Goal: Task Accomplishment & Management: Manage account settings

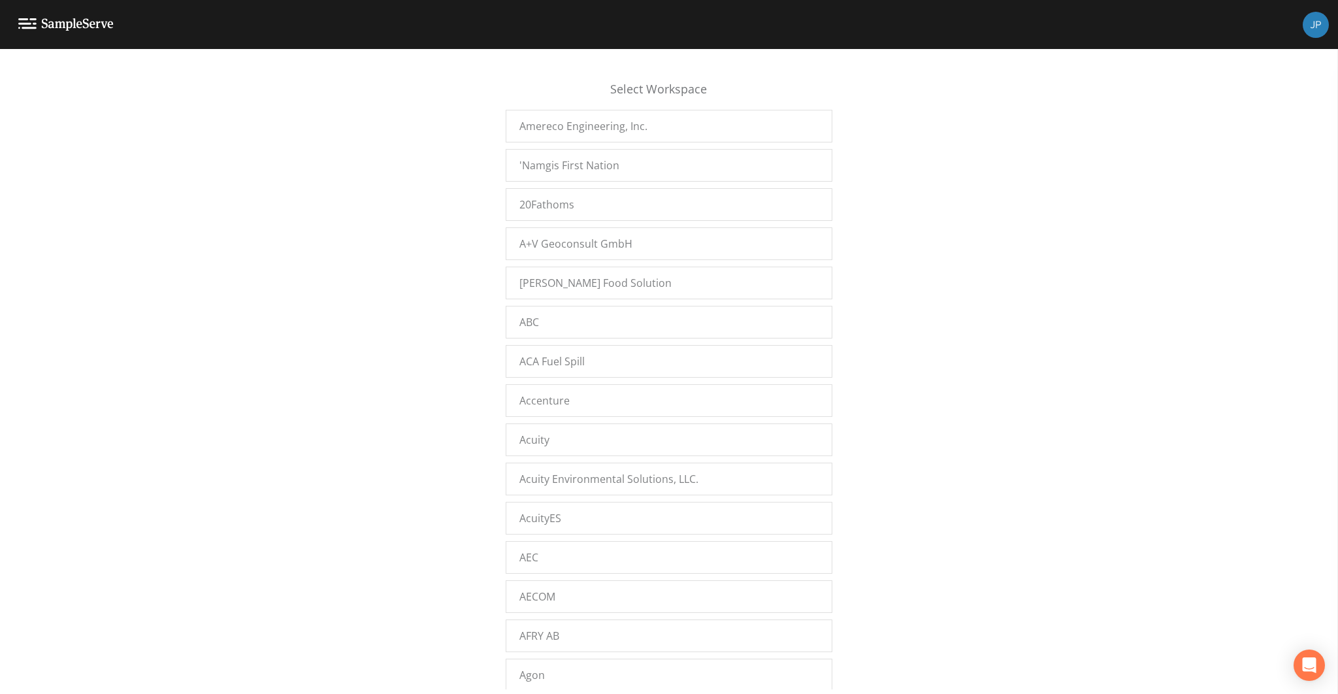
click at [355, 382] on div "Select Workspace Amereco Engineering, Inc. 'Namgis First Nation 20Fathoms A+V G…" at bounding box center [669, 375] width 1338 height 628
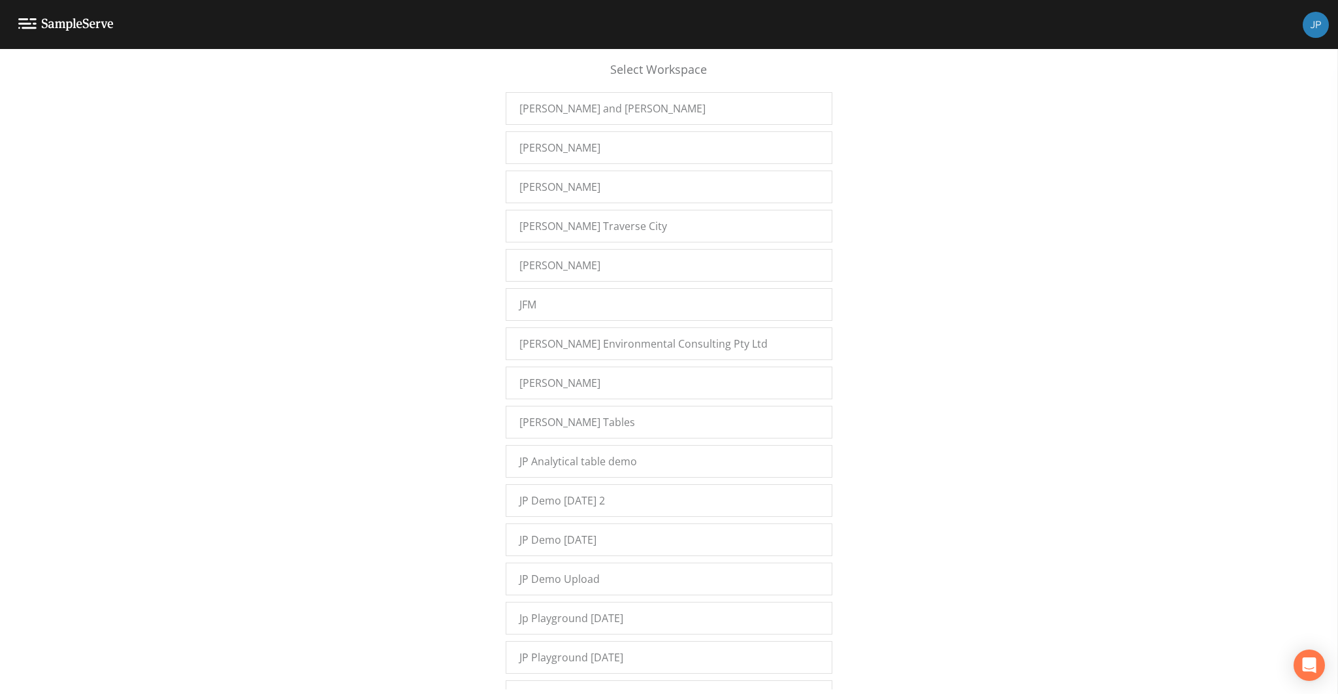
click at [585, 484] on div "JP Demo 12/7/2022 2" at bounding box center [669, 500] width 327 height 33
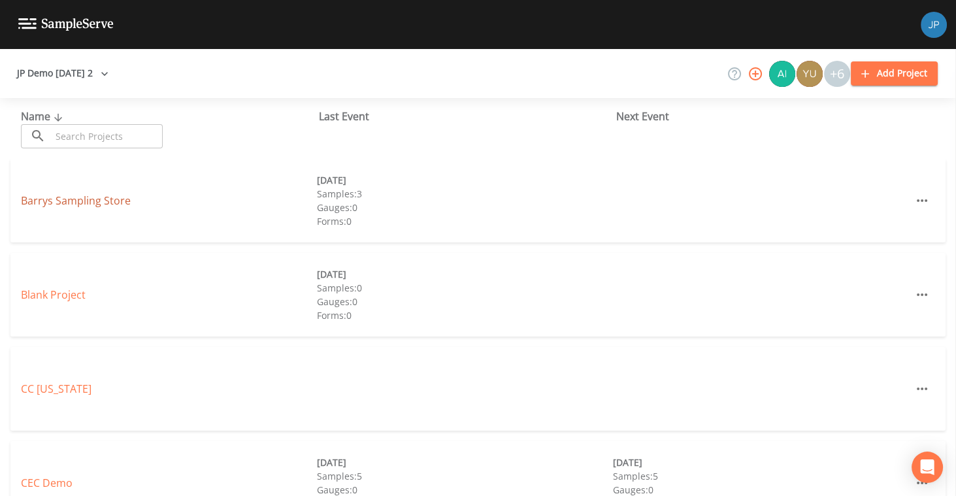
click at [101, 205] on link "Barrys Sampling Store" at bounding box center [76, 200] width 110 height 14
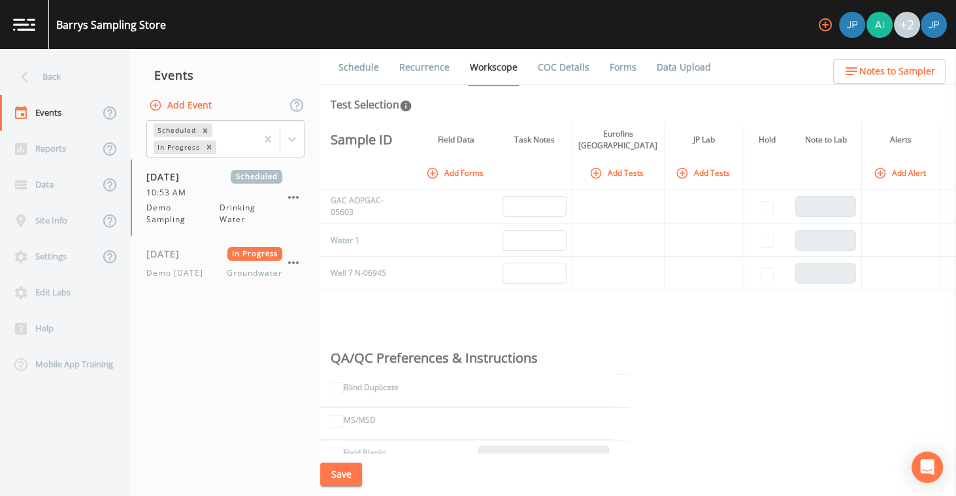
click at [558, 66] on link "COC Details" at bounding box center [564, 67] width 56 height 37
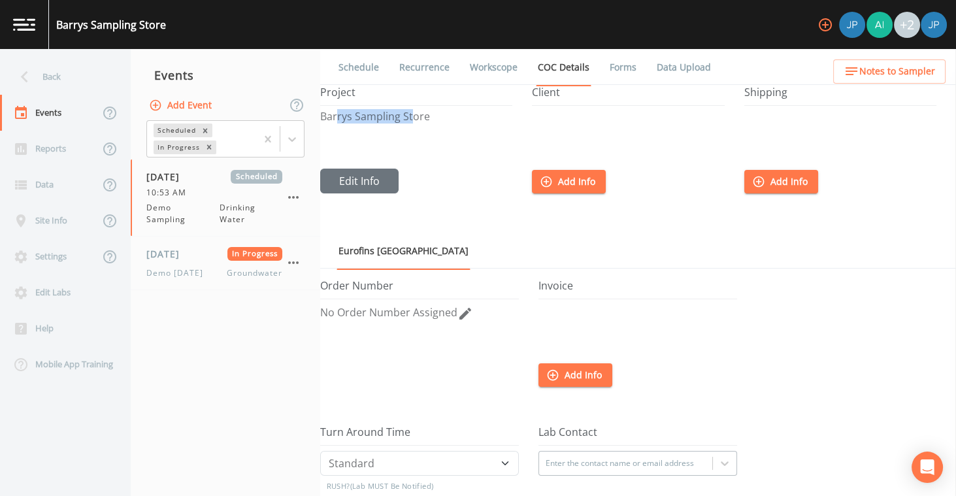
drag, startPoint x: 335, startPoint y: 114, endPoint x: 433, endPoint y: 121, distance: 98.3
click at [415, 117] on p "Barrys Sampling Store" at bounding box center [416, 116] width 192 height 10
click at [439, 123] on div "Barrys Sampling Store" at bounding box center [416, 139] width 192 height 57
click at [370, 177] on button "Edit Info" at bounding box center [359, 181] width 78 height 25
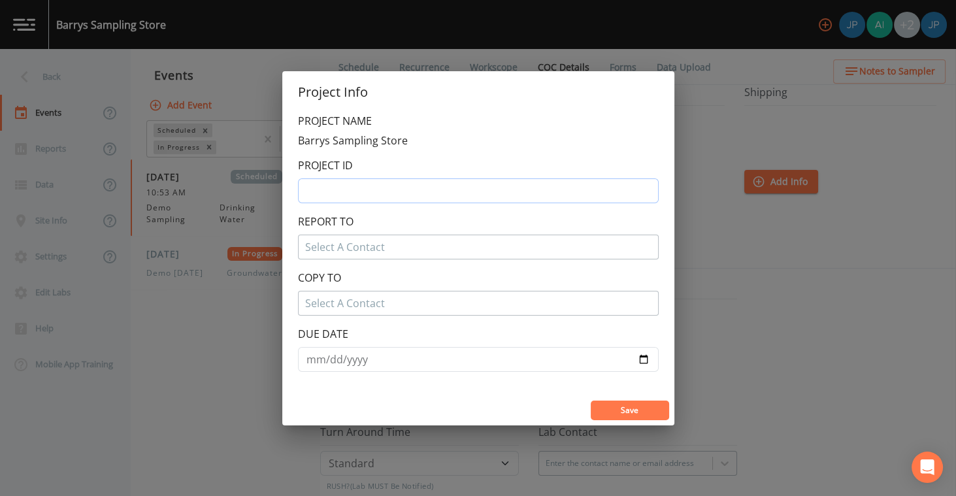
click at [332, 187] on input "text" at bounding box center [478, 190] width 361 height 25
type input "135426"
click at [353, 217] on div "REPORT TO Select A Contact" at bounding box center [478, 237] width 361 height 46
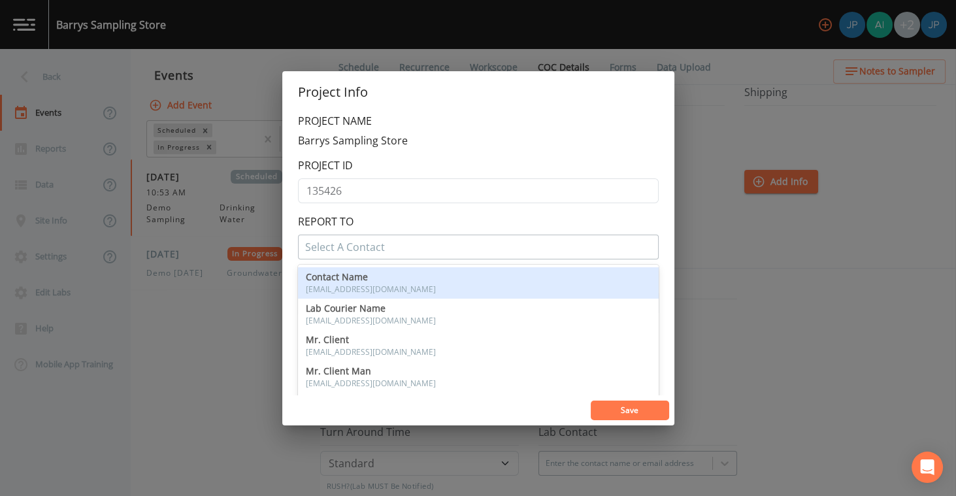
click at [359, 245] on div at bounding box center [478, 246] width 346 height 21
click at [386, 224] on div "REPORT TO , 1 of 7. 7 results available. Use Up and Down to choose options, pre…" at bounding box center [478, 237] width 361 height 46
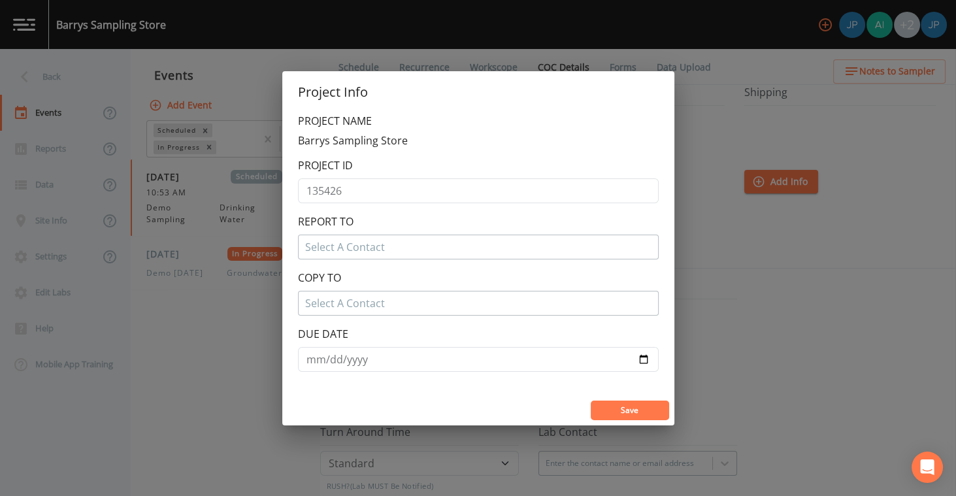
click at [383, 240] on div at bounding box center [478, 246] width 346 height 21
click at [346, 283] on span "Add Contact" at bounding box center [346, 282] width 51 height 21
type input "jpaul"
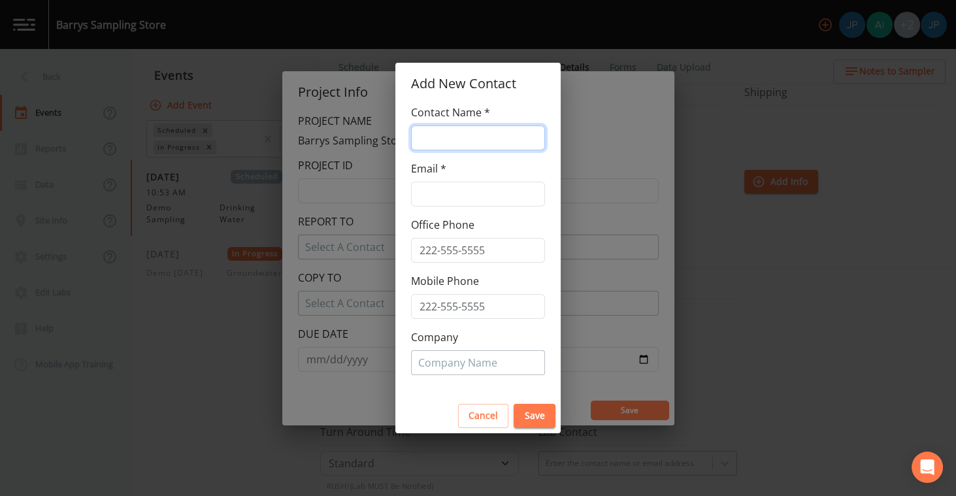
click at [439, 133] on input "text" at bounding box center [478, 137] width 134 height 25
type input "j"
type input "n"
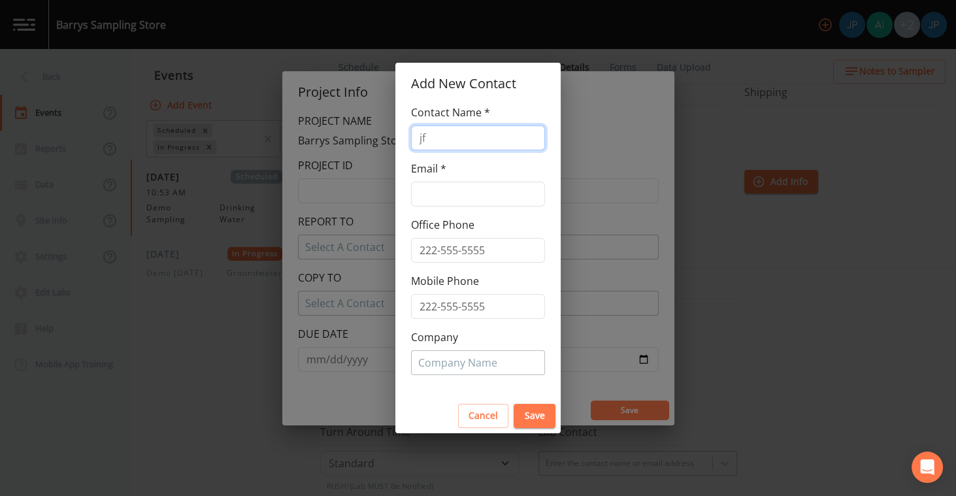
type input "j"
click at [448, 199] on input "text" at bounding box center [478, 194] width 134 height 25
click at [420, 275] on label "Mobile Phone" at bounding box center [445, 281] width 68 height 16
click at [442, 363] on div at bounding box center [478, 362] width 120 height 21
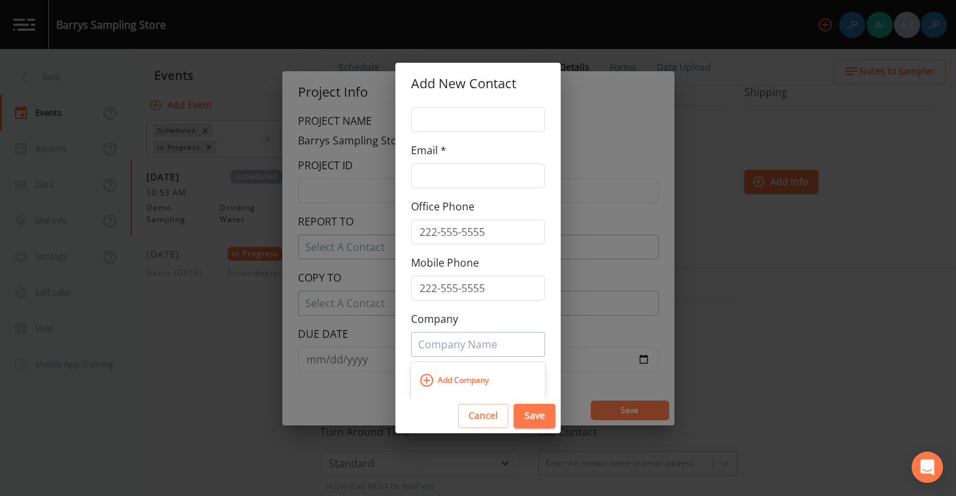
click at [458, 376] on span "Add Company" at bounding box center [462, 380] width 57 height 21
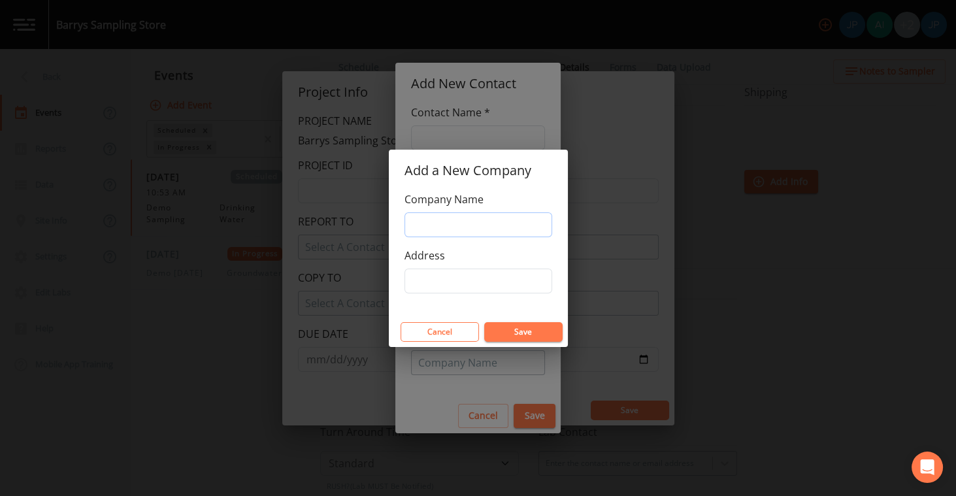
click at [475, 224] on input "Company Name" at bounding box center [478, 224] width 148 height 25
type input "j"
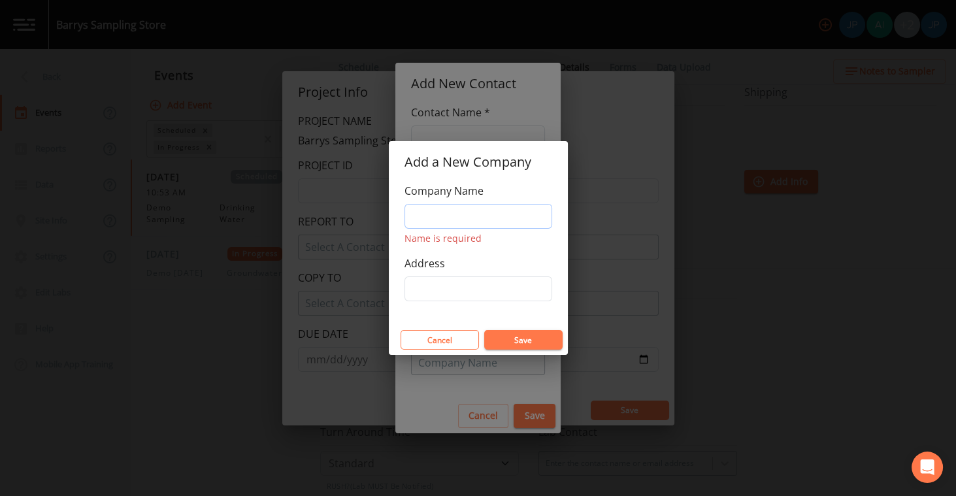
type input "P"
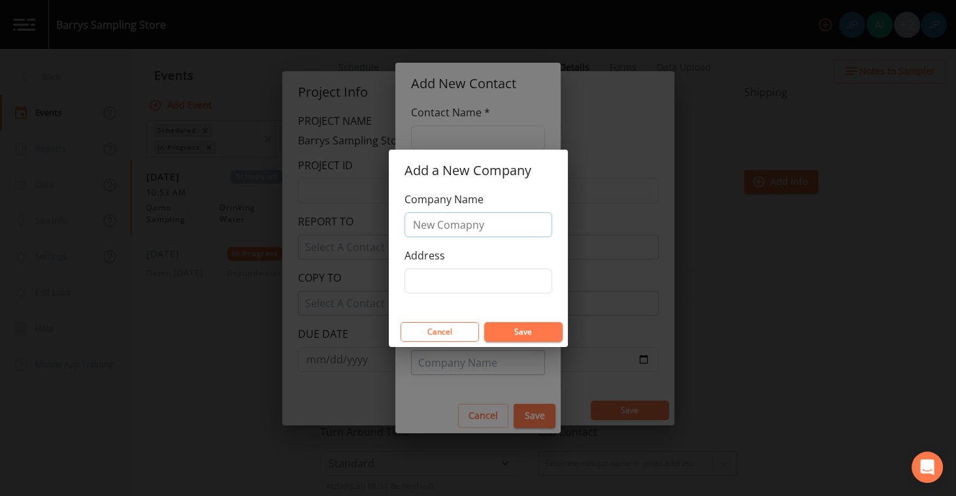
type input "New Comapny"
click at [454, 280] on input "Address" at bounding box center [478, 280] width 148 height 25
click at [421, 295] on div "Company Name New Comapny Address" at bounding box center [478, 253] width 179 height 125
click at [460, 327] on button "Cancel" at bounding box center [439, 332] width 78 height 20
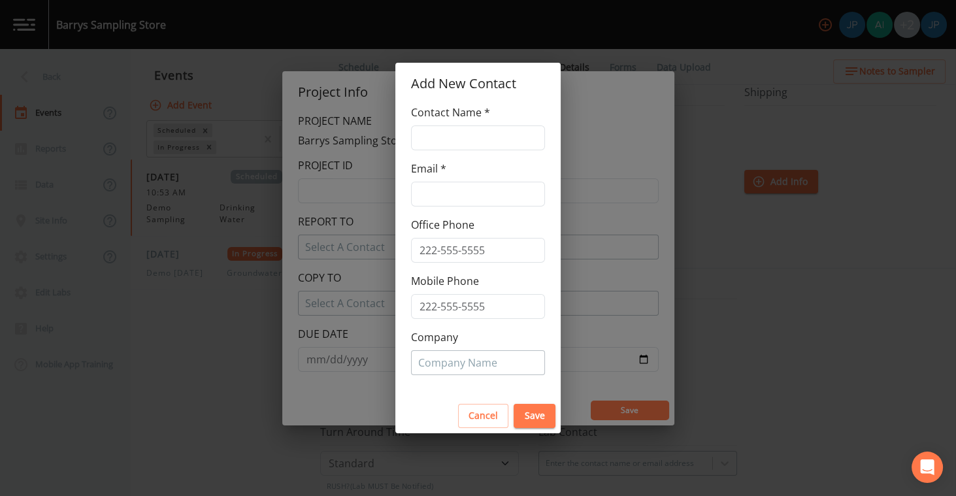
click at [485, 415] on button "Cancel" at bounding box center [483, 416] width 50 height 24
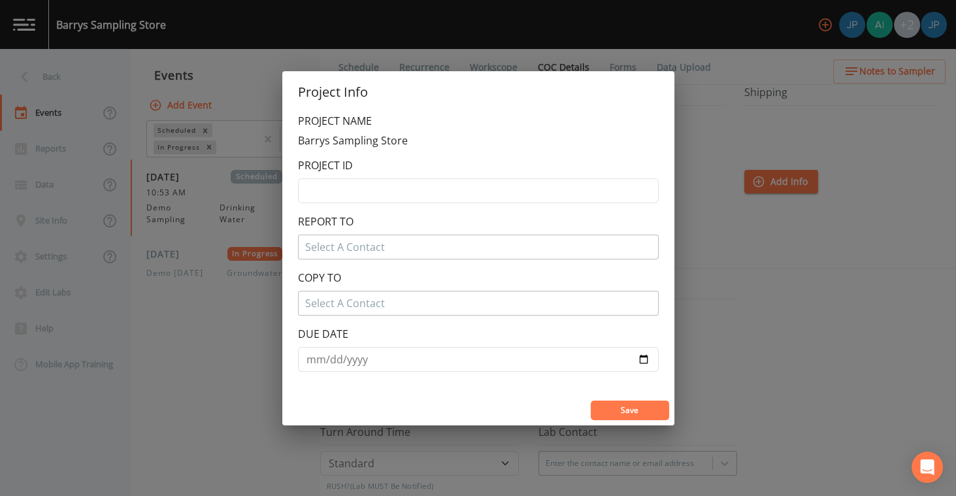
click at [506, 332] on div "DUE DATE" at bounding box center [478, 349] width 361 height 46
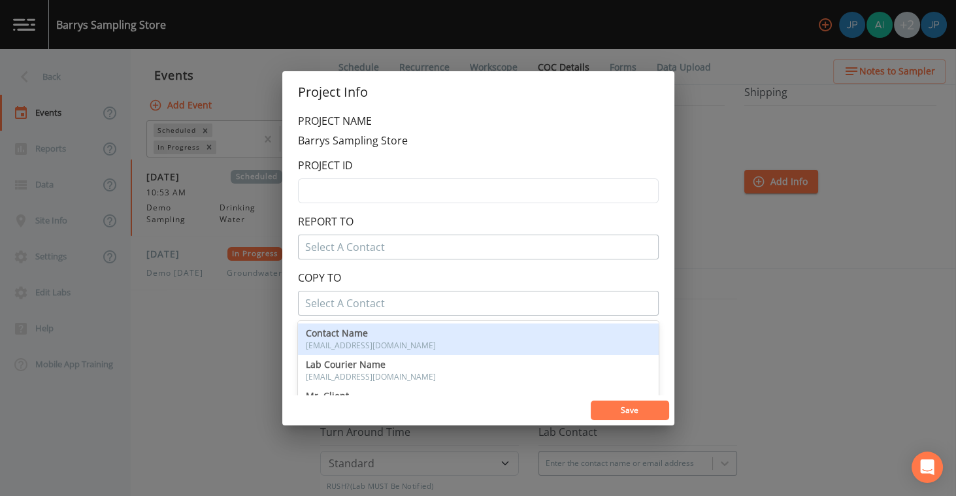
click at [340, 303] on div at bounding box center [478, 303] width 346 height 21
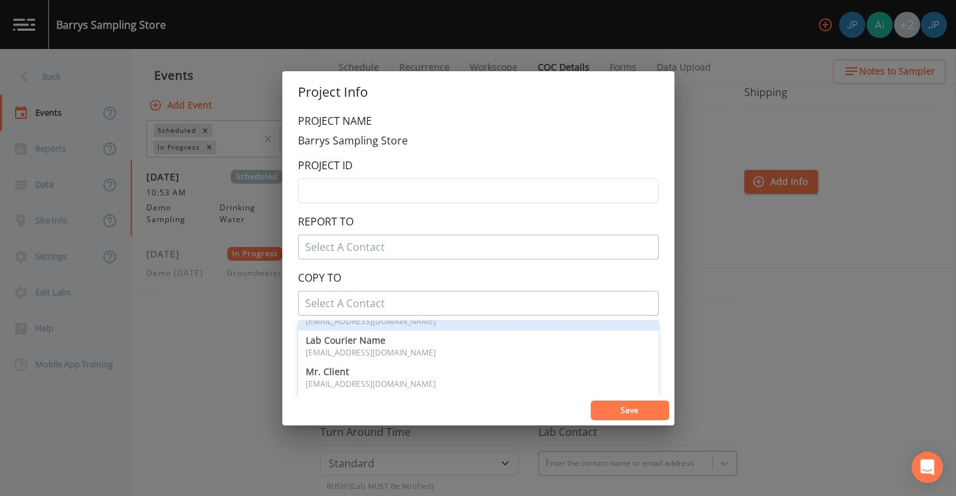
click at [441, 278] on div "COPY TO , 1 of 7. 7 results available. Use Up and Down to choose options, press…" at bounding box center [478, 293] width 361 height 46
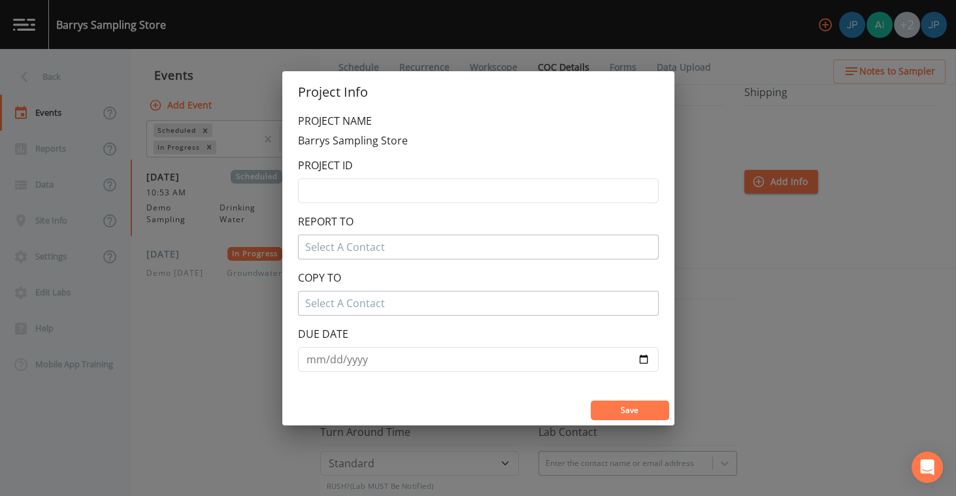
click at [718, 363] on div "Project Info PROJECT NAME Barrys Sampling Store PROJECT ID REPORT TO Select A C…" at bounding box center [478, 248] width 956 height 496
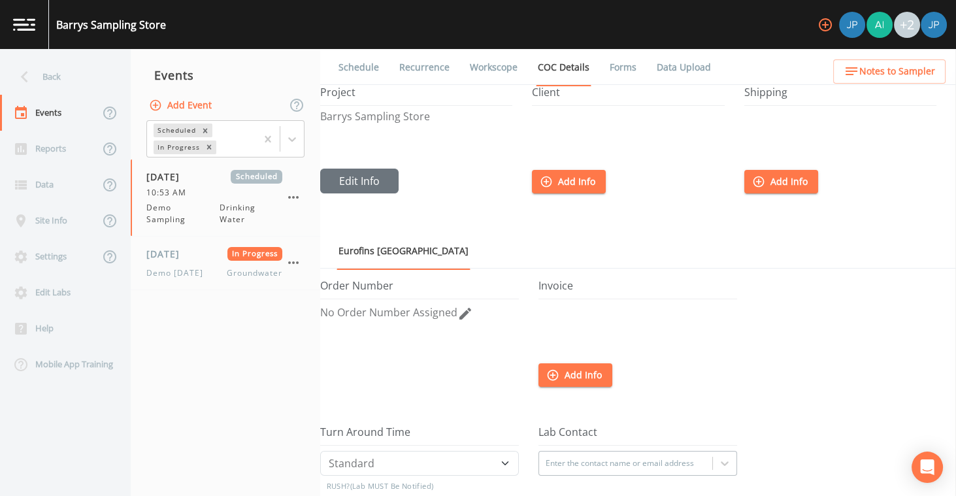
click at [585, 180] on button "Add Info" at bounding box center [569, 182] width 74 height 24
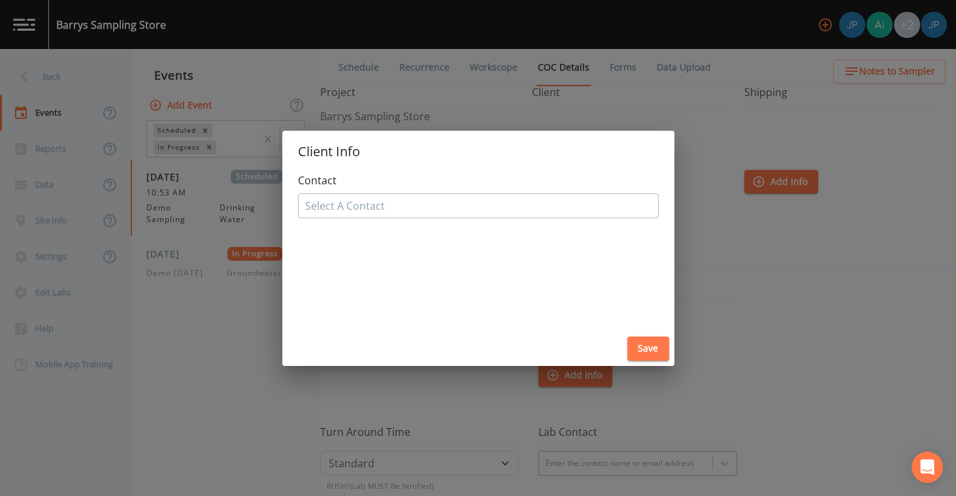
click at [410, 212] on div at bounding box center [478, 205] width 346 height 21
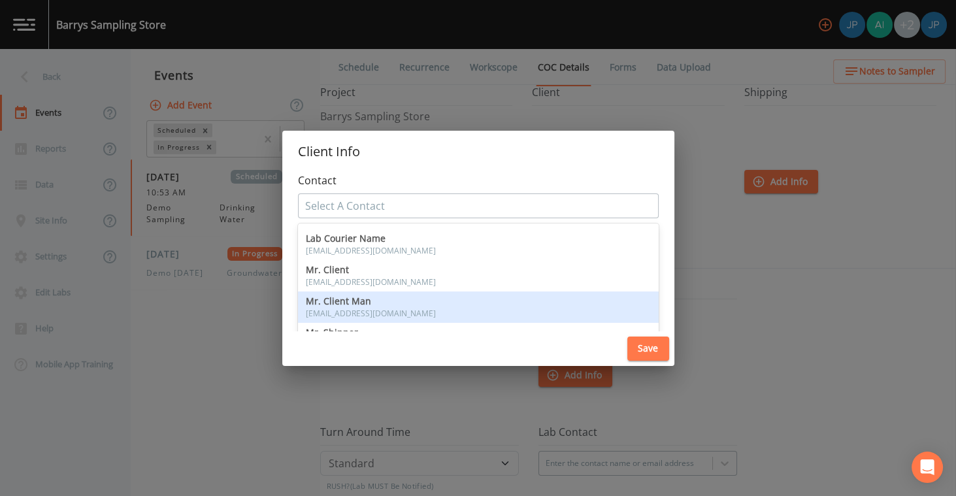
scroll to position [0, 0]
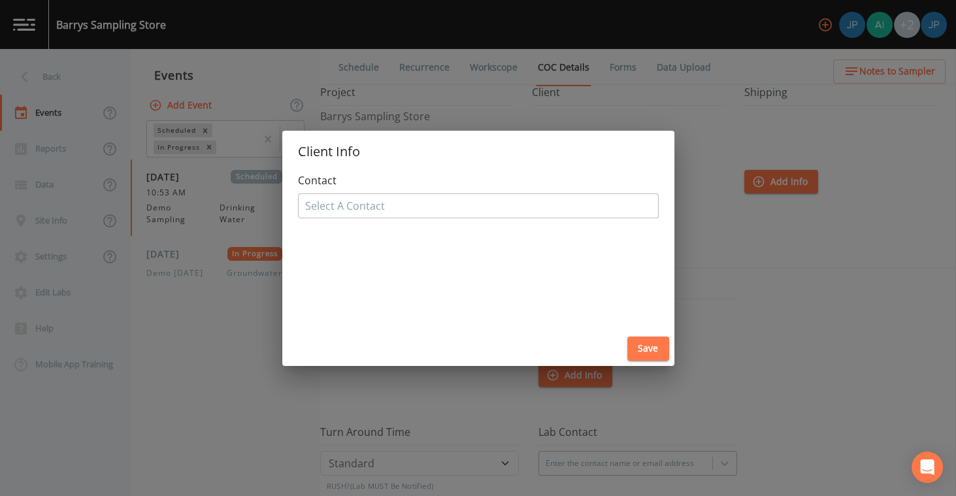
click at [500, 164] on h2 "Client Info" at bounding box center [478, 152] width 392 height 42
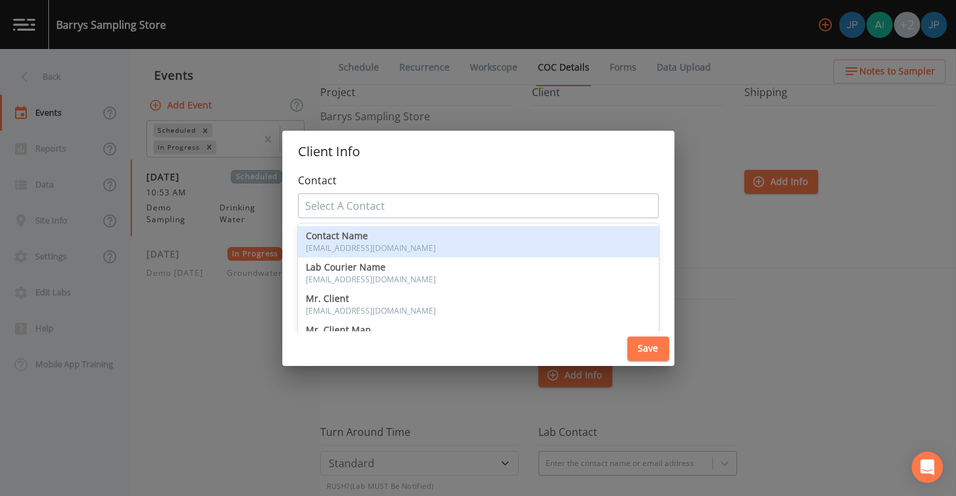
click at [470, 197] on div at bounding box center [478, 205] width 346 height 21
click at [436, 184] on form "Contact , 1 of 7. 7 results available. Use Up and Down to choose options, press…" at bounding box center [478, 195] width 361 height 46
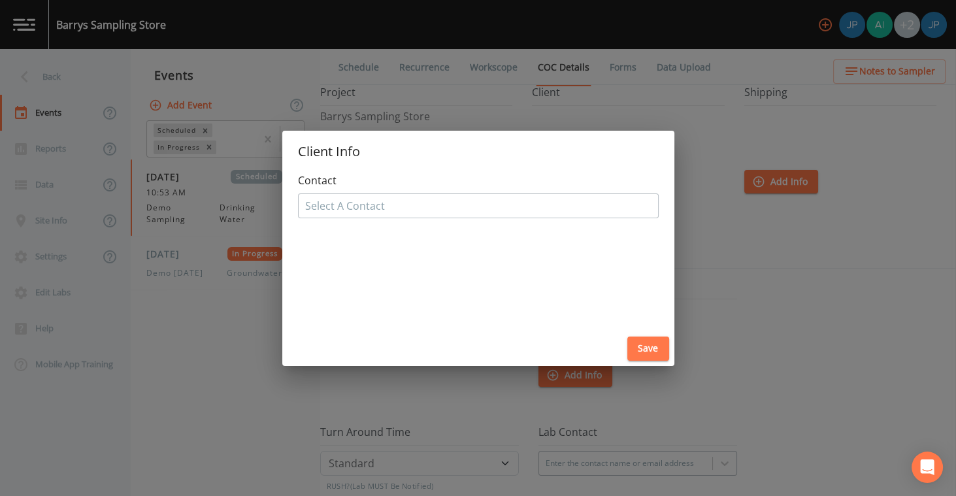
click at [703, 304] on div "Client Info Contact Select A Contact Save" at bounding box center [478, 248] width 956 height 496
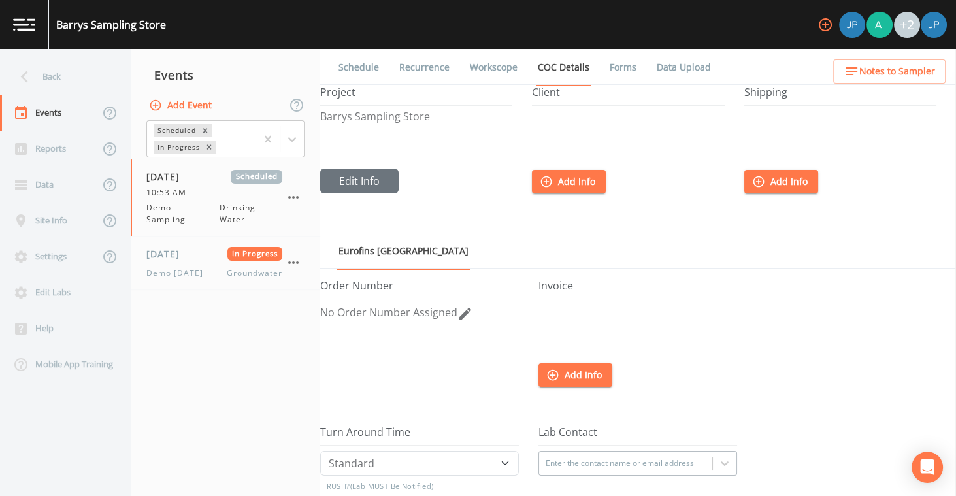
click at [773, 148] on div at bounding box center [840, 140] width 192 height 58
click at [775, 171] on button "Add Info" at bounding box center [781, 182] width 74 height 24
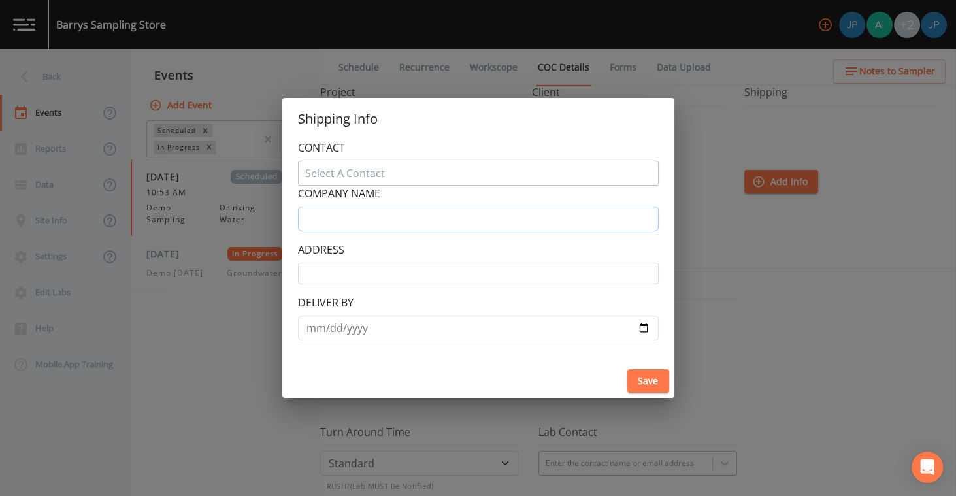
click at [368, 212] on input "text" at bounding box center [478, 218] width 361 height 25
click at [370, 198] on label "COMPANY NAME" at bounding box center [339, 193] width 82 height 16
click at [370, 166] on div at bounding box center [478, 173] width 346 height 21
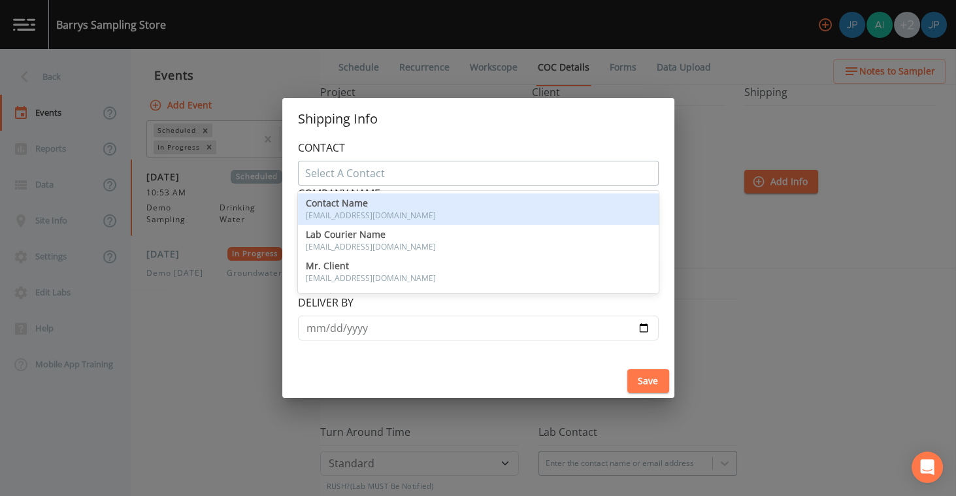
click at [370, 167] on div at bounding box center [478, 173] width 346 height 21
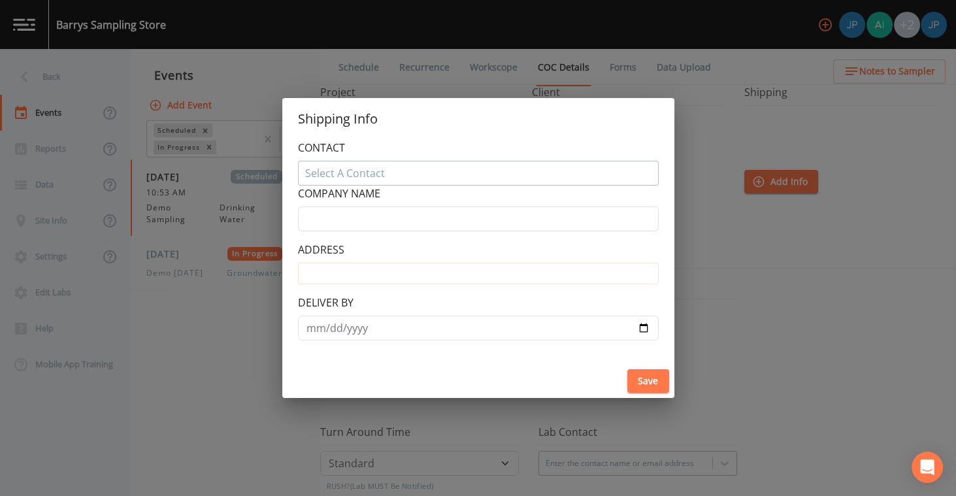
click at [363, 275] on input at bounding box center [478, 274] width 361 height 22
click at [324, 297] on label "DELIVER BY" at bounding box center [326, 303] width 56 height 16
click at [743, 310] on div "Shipping Info CONTACT Select A Contact COMPANY NAME ADDRESS DELIVER BY Save" at bounding box center [478, 248] width 956 height 496
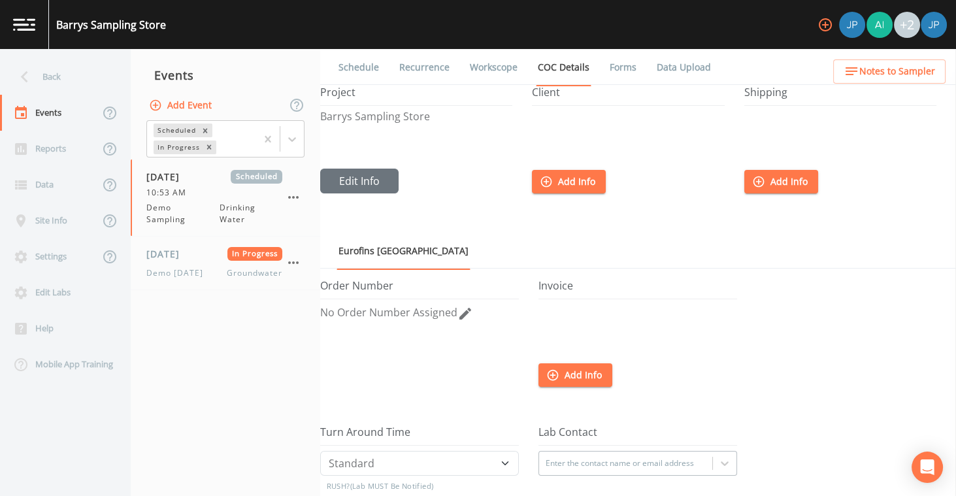
click at [470, 70] on link "Workscope" at bounding box center [494, 67] width 52 height 37
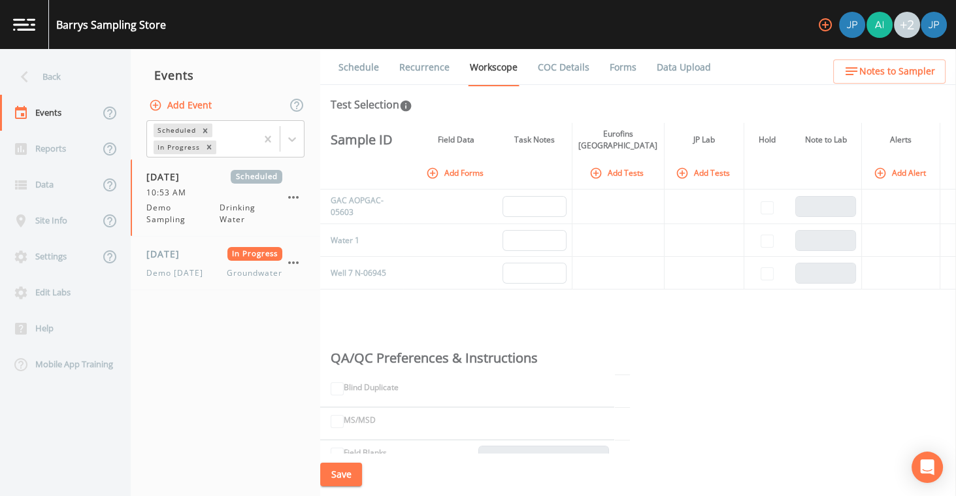
click at [458, 173] on button "Add Forms" at bounding box center [455, 173] width 65 height 22
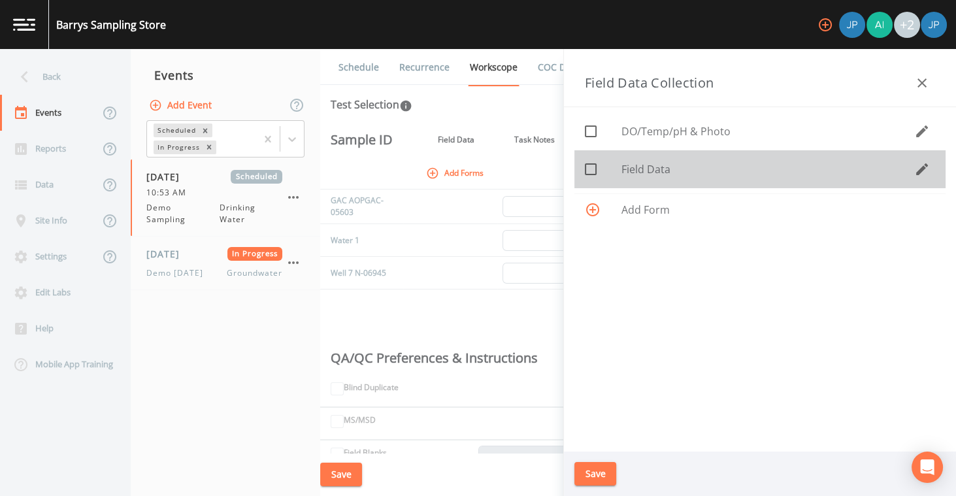
click at [638, 172] on span "Field Data" at bounding box center [767, 169] width 293 height 16
checkbox input "true"
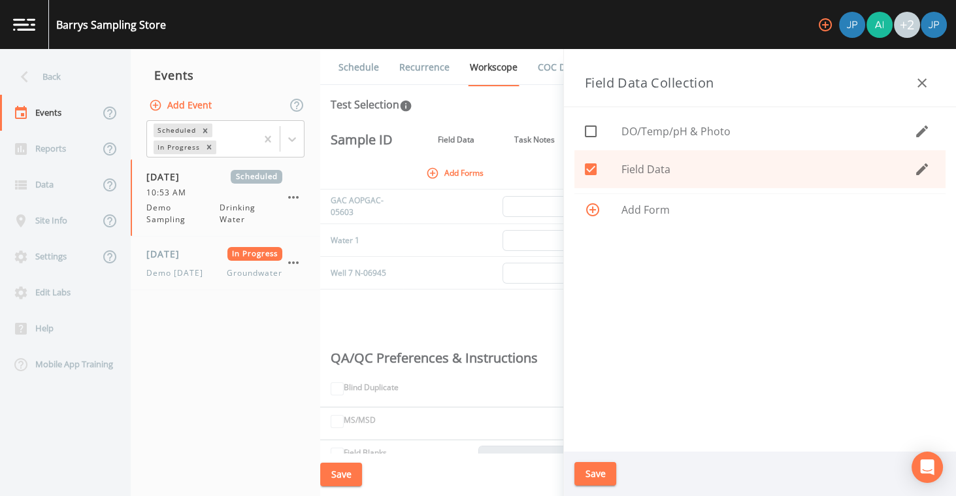
click at [915, 170] on icon "button" at bounding box center [922, 169] width 16 height 16
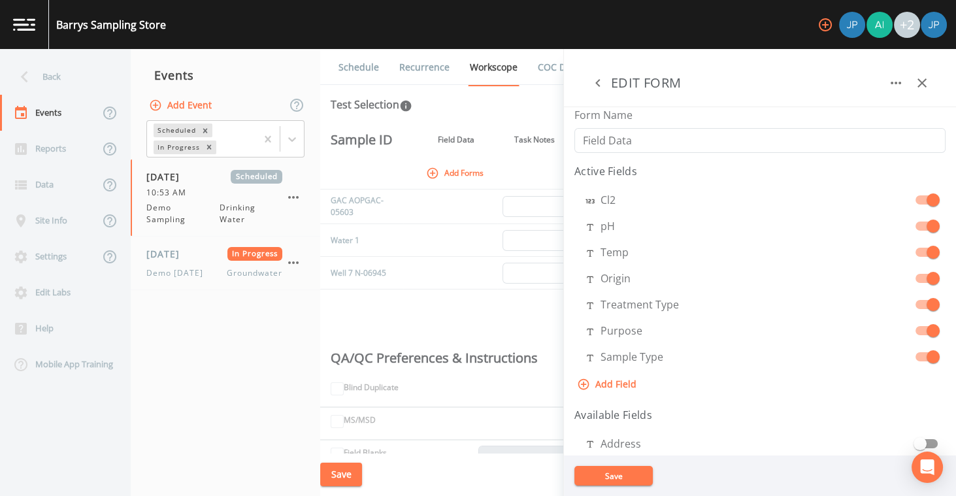
click at [621, 380] on button "Add Field" at bounding box center [607, 384] width 67 height 24
select select "STRING"
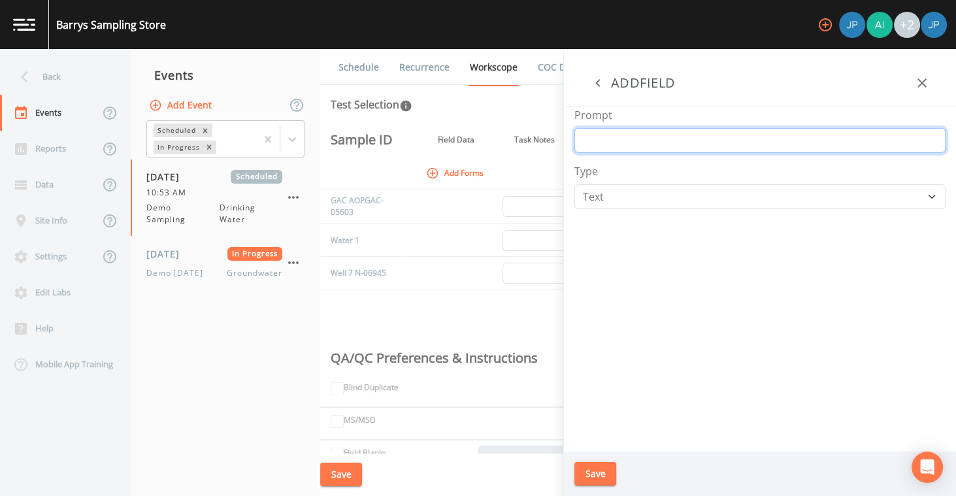
click at [615, 137] on input "Prompt" at bounding box center [759, 140] width 371 height 25
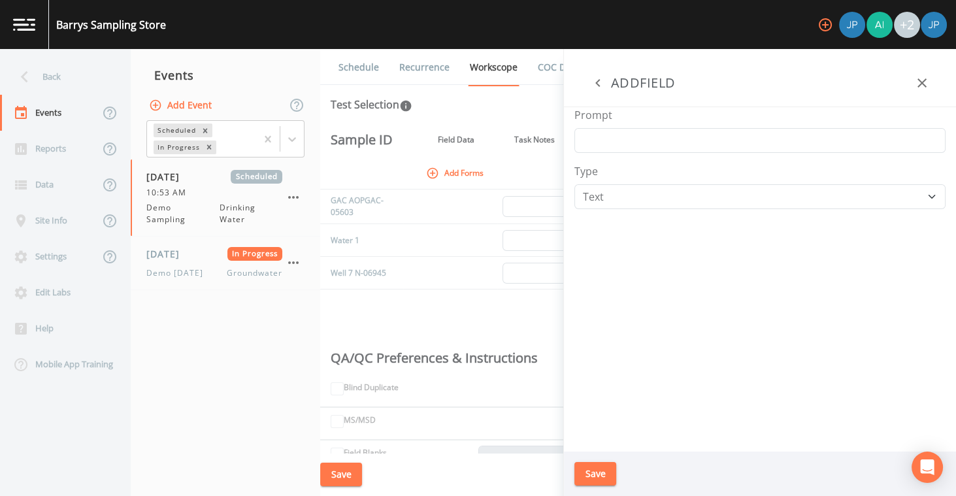
click at [916, 79] on icon "button" at bounding box center [922, 83] width 16 height 16
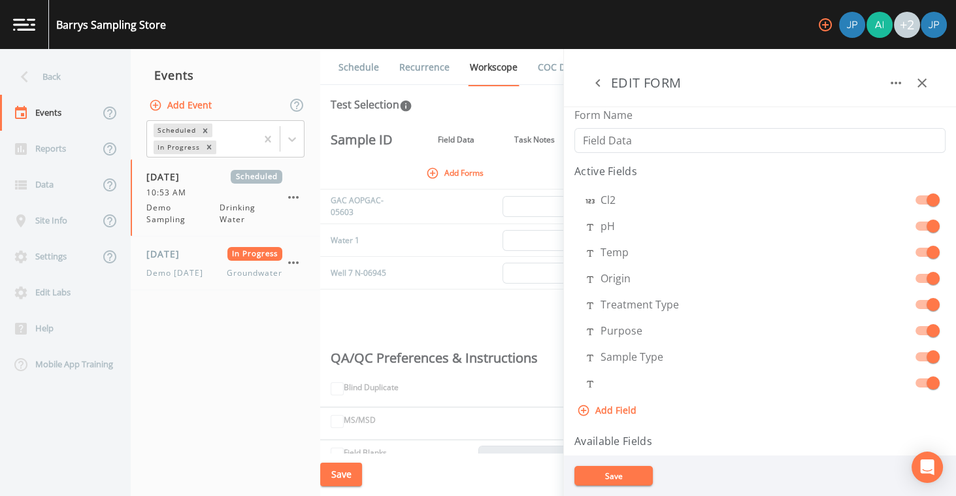
click at [909, 89] on div at bounding box center [908, 83] width 52 height 26
click at [910, 88] on button "button" at bounding box center [921, 83] width 26 height 26
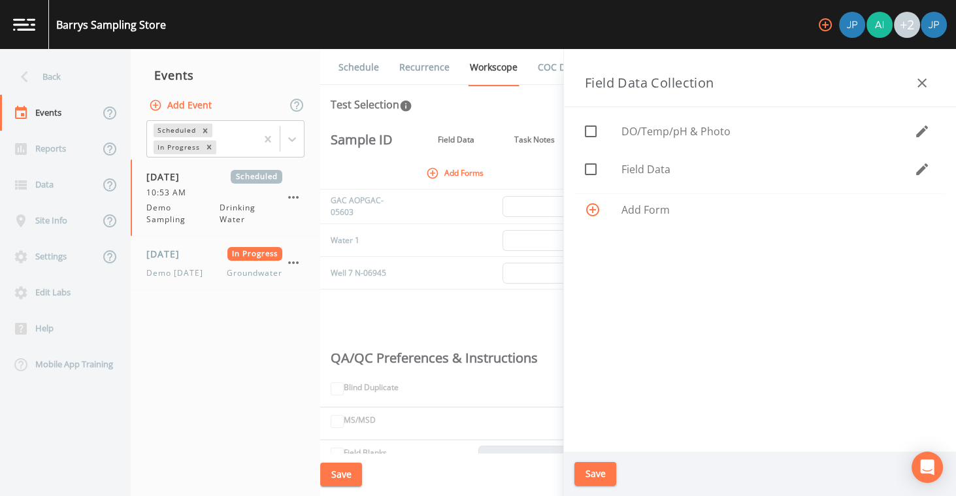
click at [932, 84] on button "button" at bounding box center [921, 83] width 26 height 26
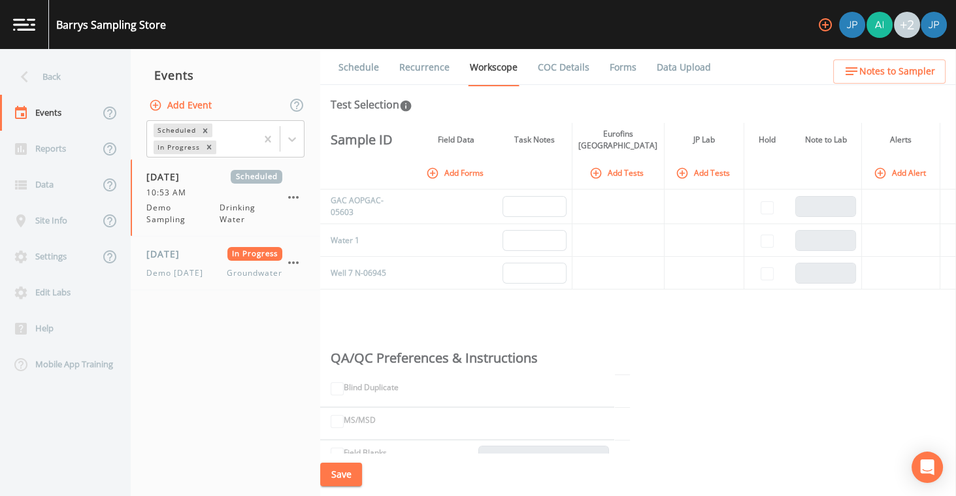
click at [842, 105] on div "Test Selection" at bounding box center [637, 105] width 615 height 16
click at [624, 71] on link "Forms" at bounding box center [622, 67] width 31 height 37
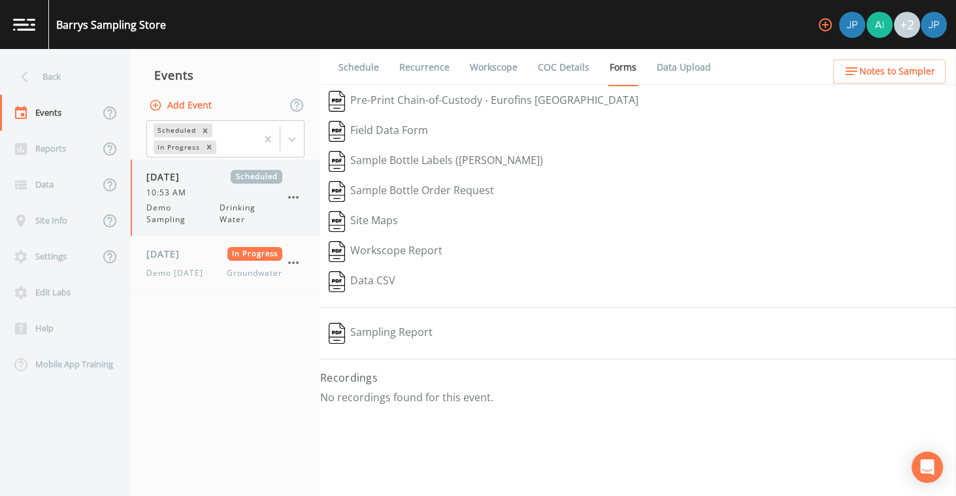
click at [248, 182] on span "Scheduled" at bounding box center [257, 177] width 52 height 14
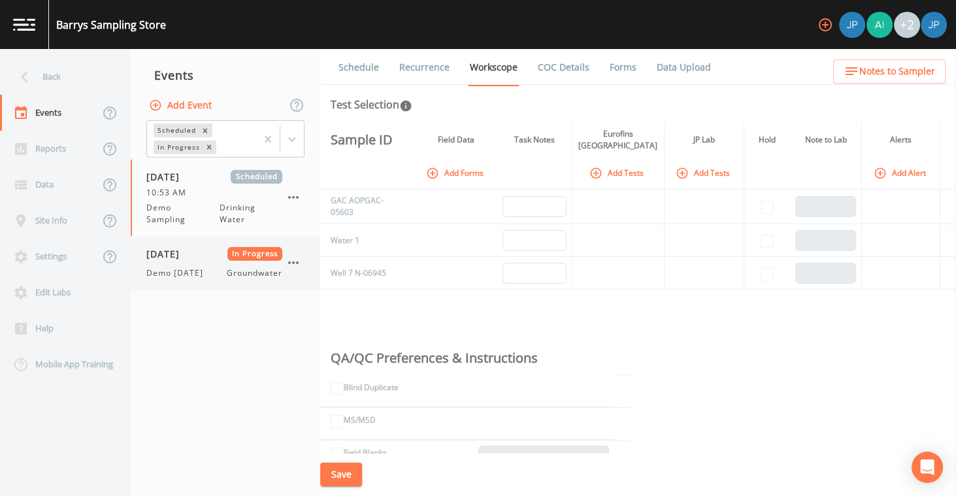
click at [232, 250] on span "In Progress" at bounding box center [255, 254] width 56 height 14
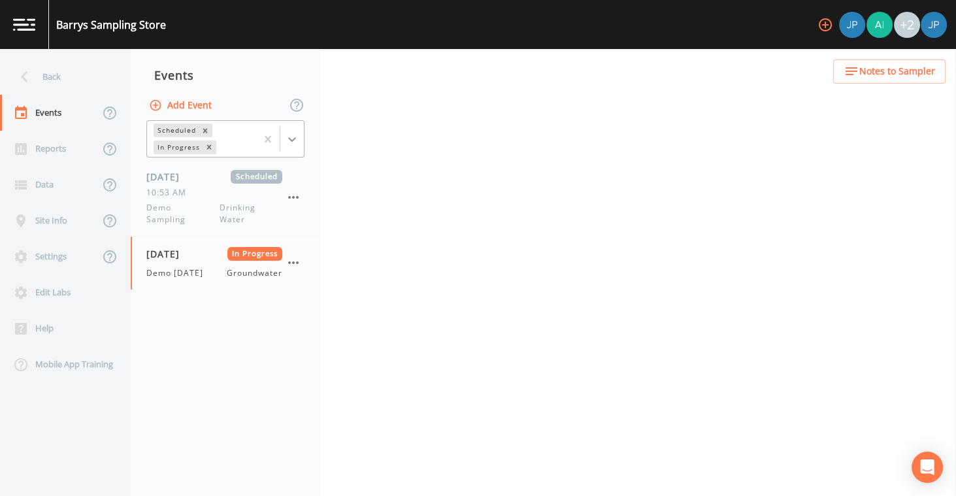
click at [294, 133] on icon at bounding box center [291, 139] width 13 height 13
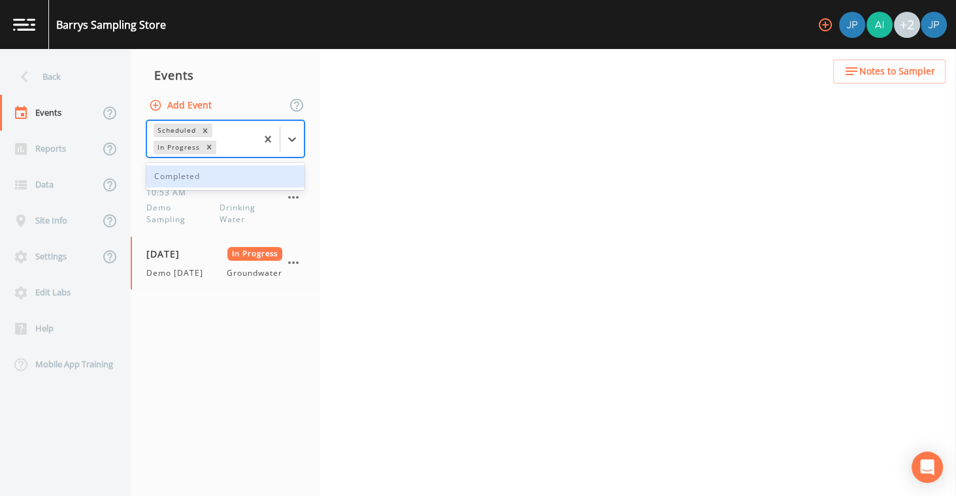
click at [207, 185] on div "Completed" at bounding box center [225, 176] width 158 height 22
select select "0b1af911-289b-4d7b-9fdf-156f6d27a2cf"
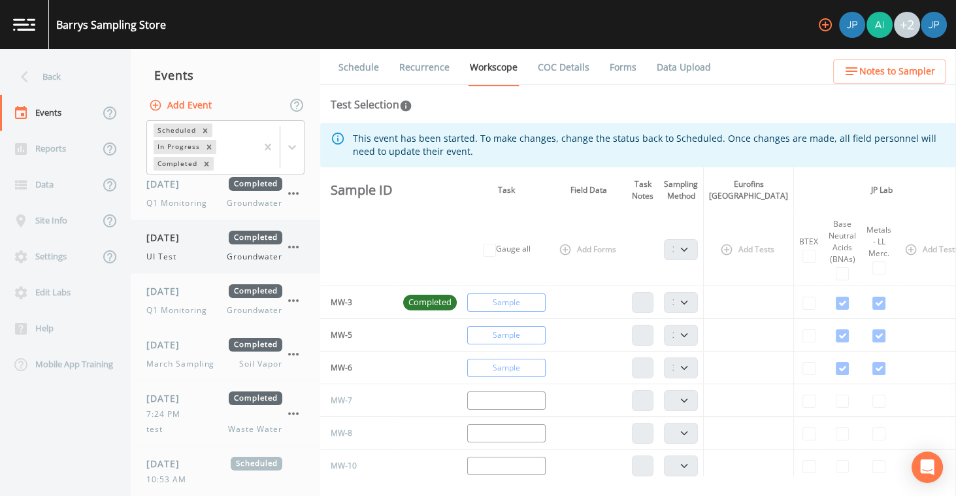
click at [210, 235] on div "12/09/2024 Completed" at bounding box center [214, 238] width 136 height 14
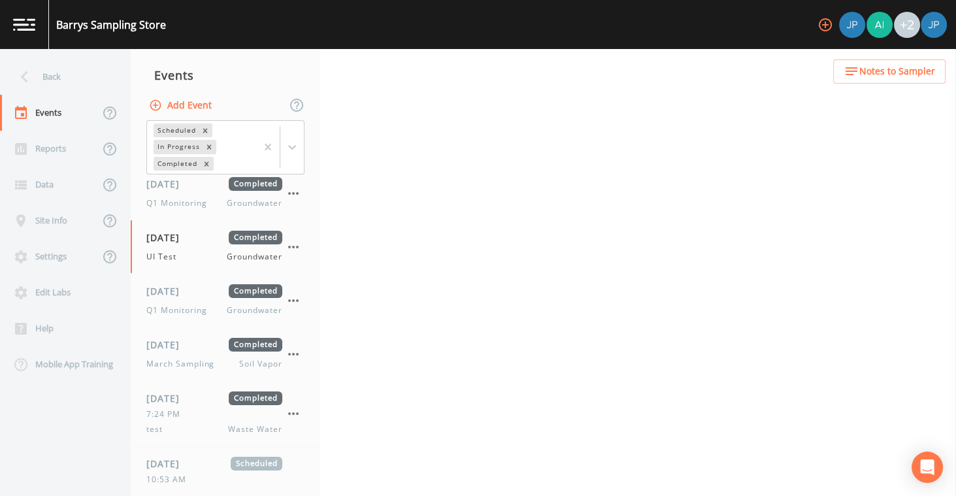
select select "0b1af911-289b-4d7b-9fdf-156f6d27a2cf"
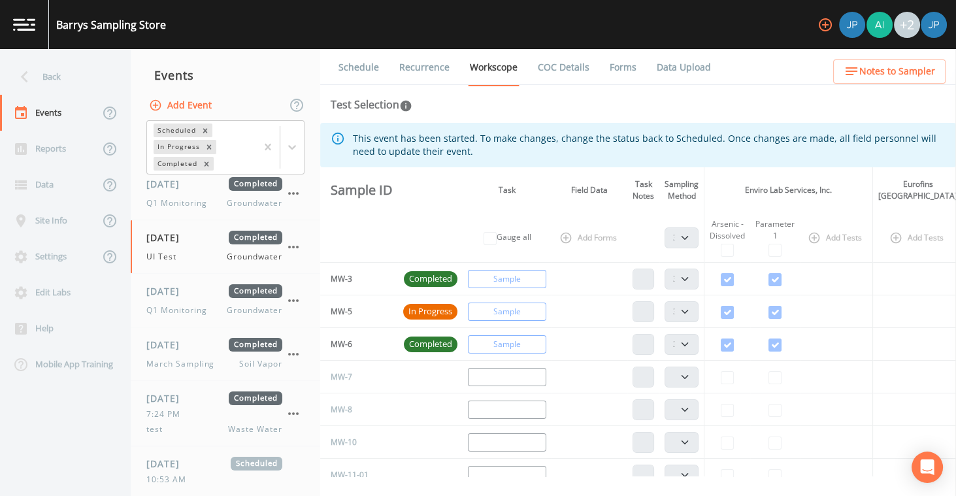
click at [656, 67] on link "Data Upload" at bounding box center [683, 67] width 58 height 37
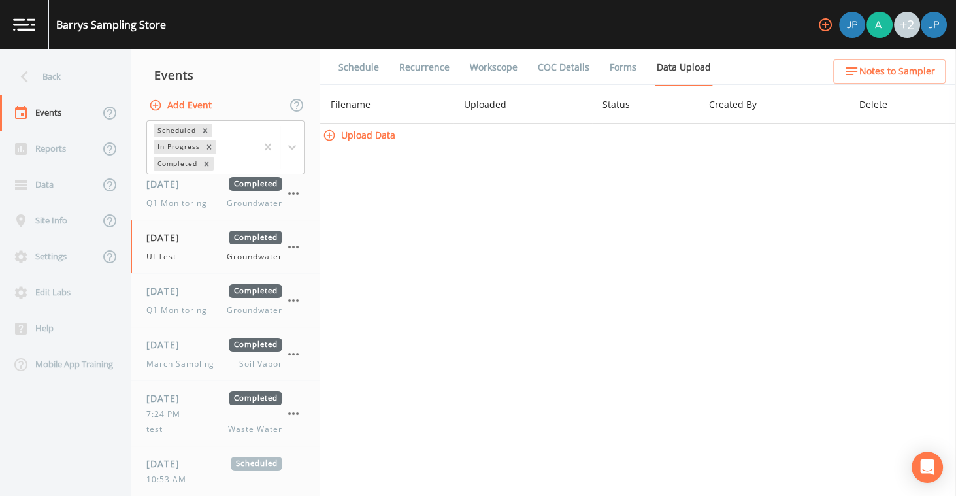
click at [630, 69] on link "Forms" at bounding box center [622, 67] width 31 height 37
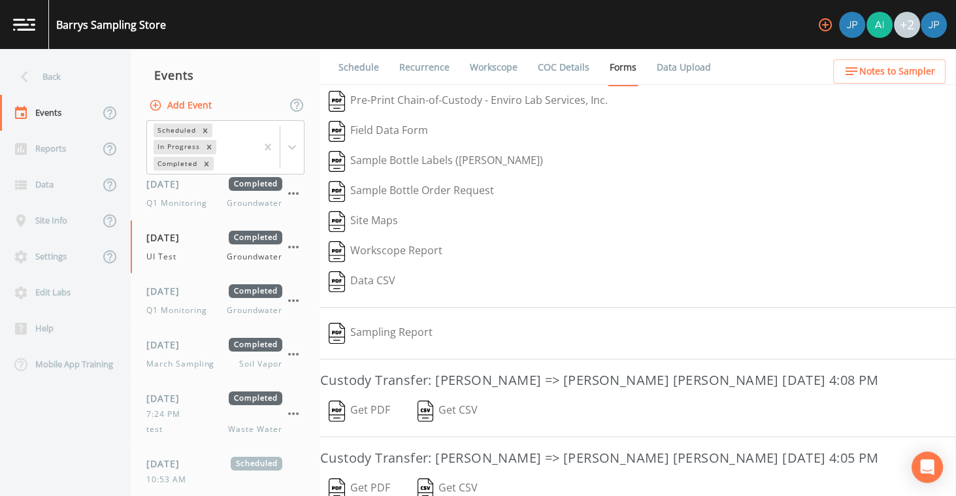
scroll to position [67, 0]
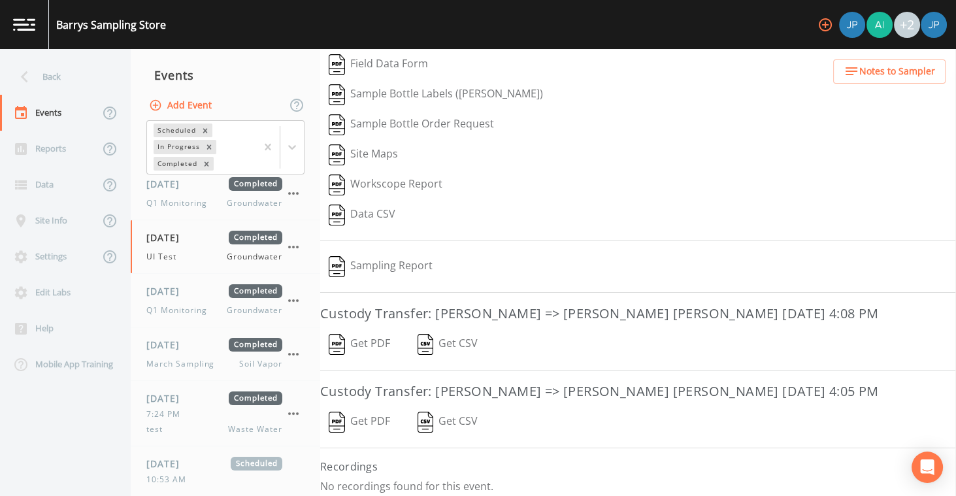
click at [345, 335] on img "button" at bounding box center [337, 344] width 16 height 21
click at [655, 289] on div "Schedule Recurrence Workscope COC Details Forms Data Upload   Pre-Print Chain-o…" at bounding box center [637, 272] width 635 height 447
click at [69, 80] on div "Back" at bounding box center [59, 77] width 118 height 36
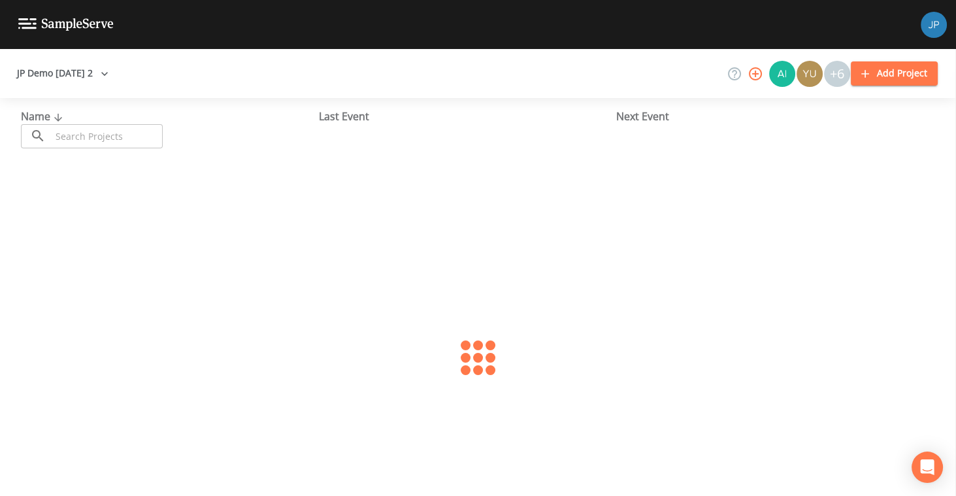
click at [69, 76] on button "JP Demo 12/7/2022 2" at bounding box center [63, 73] width 102 height 24
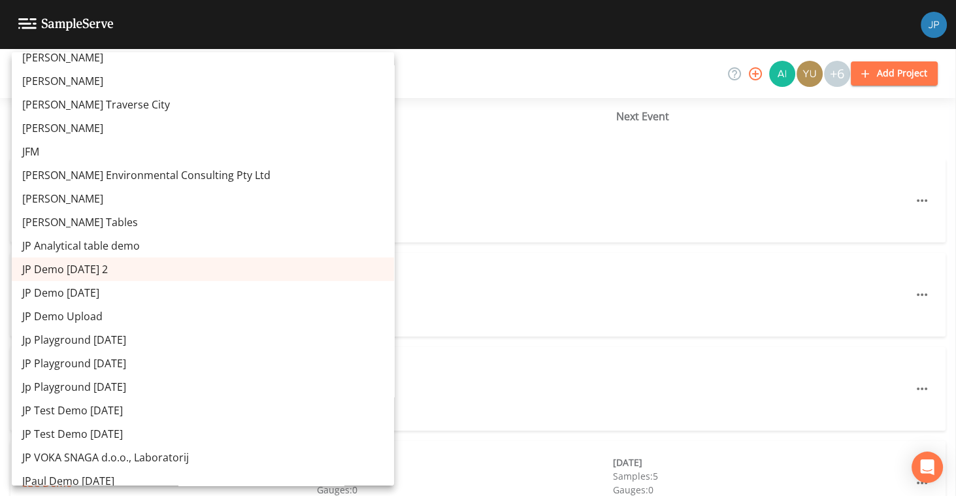
scroll to position [5796, 0]
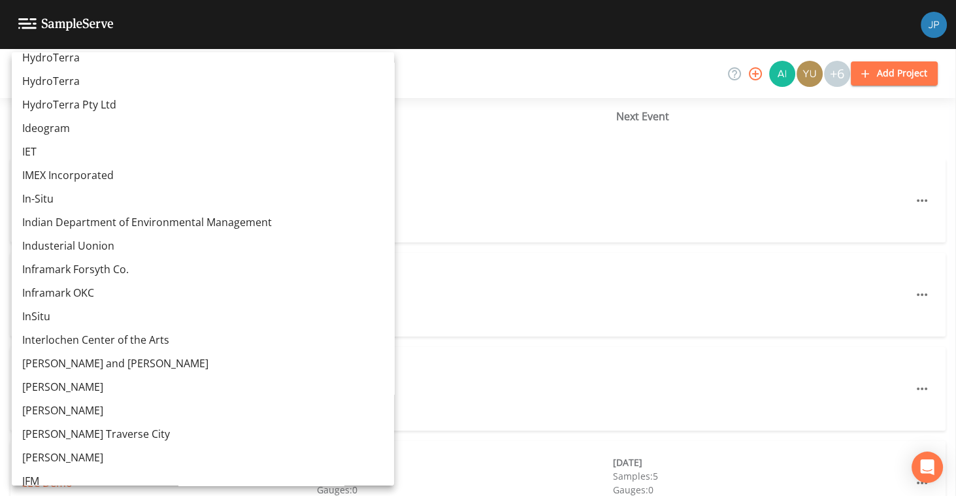
click at [56, 289] on link "Inframark OKC" at bounding box center [203, 293] width 382 height 24
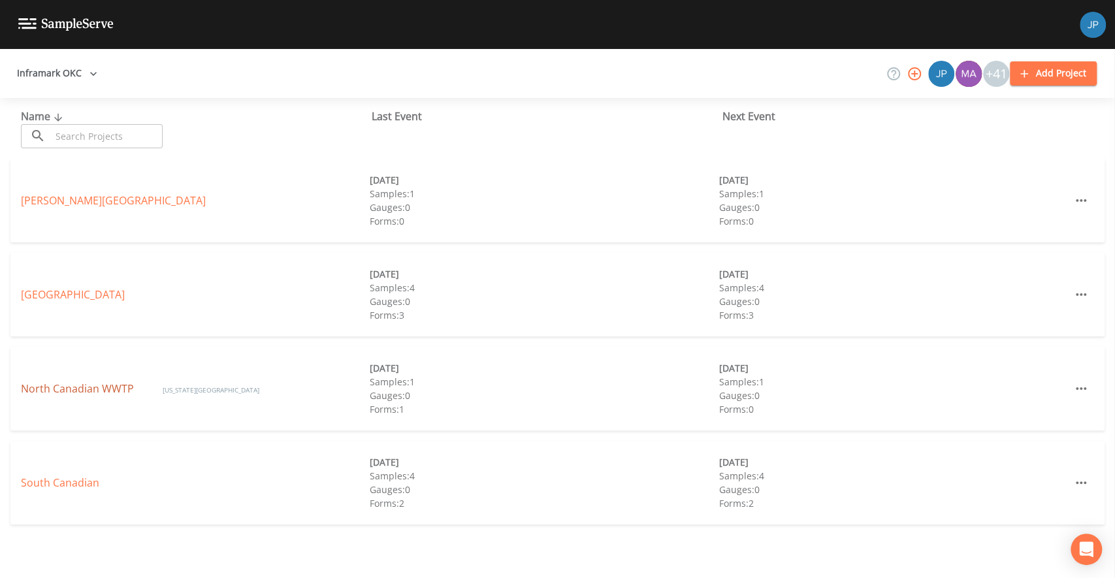
click at [80, 389] on link "North Canadian WWTP" at bounding box center [79, 388] width 116 height 14
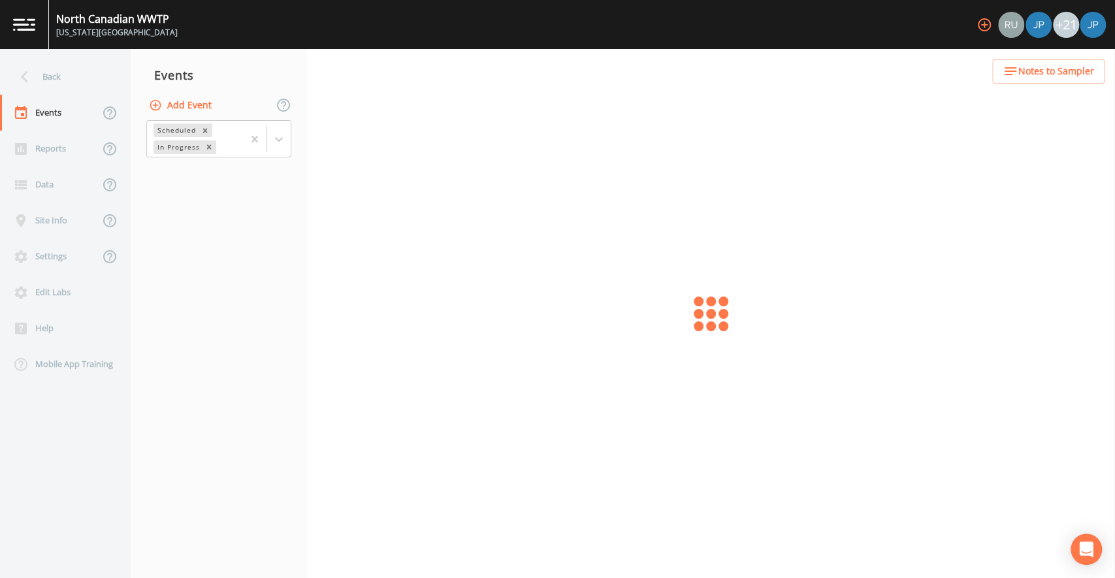
click at [989, 34] on button "button" at bounding box center [984, 25] width 26 height 26
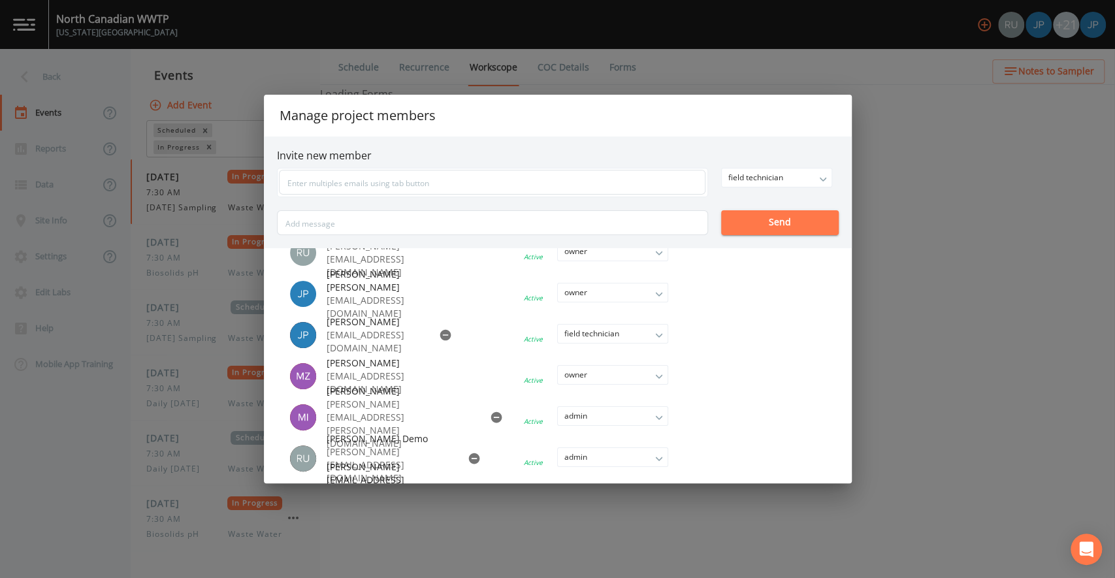
select select "b6a3c313-748b-4795-a028-792ad310bd60"
select select "092b3f94-5697-4c94-9891-da161916fdbb"
select select "b6a3c313-748b-4795-a028-792ad310bd60"
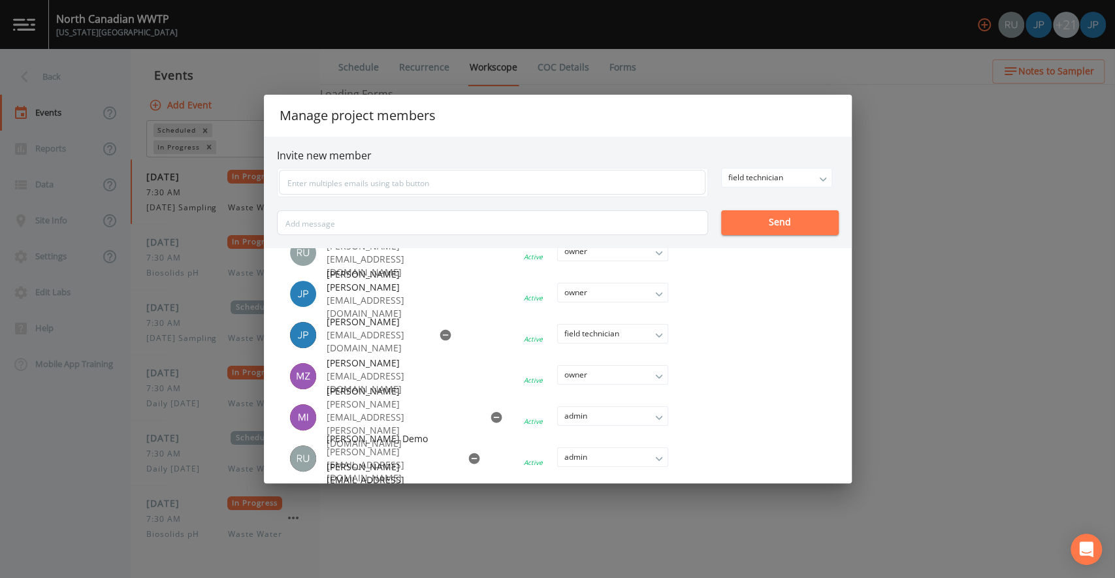
select select "092b3f94-5697-4c94-9891-da161916fdbb"
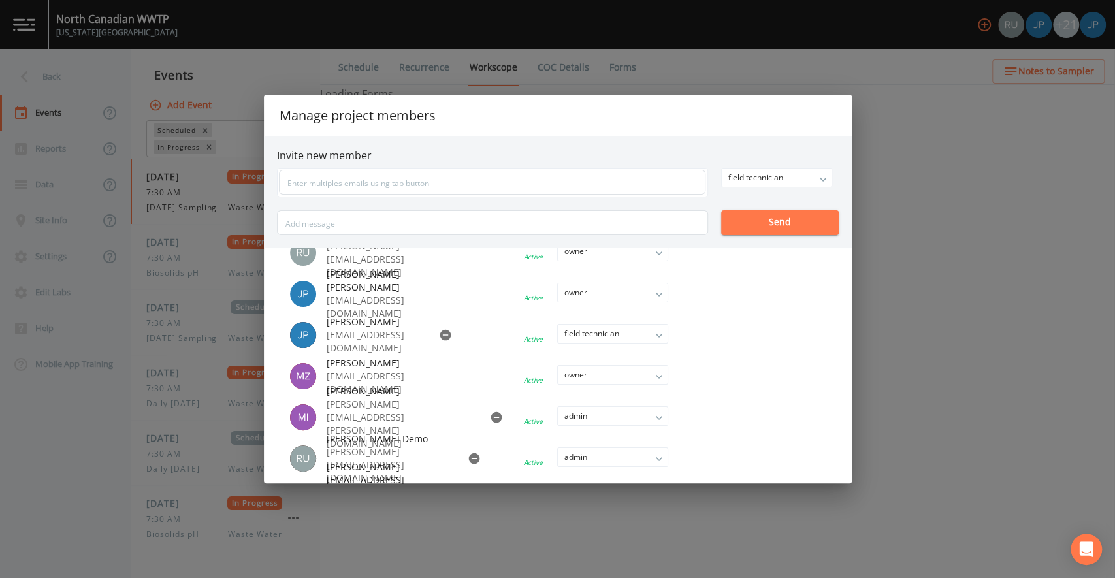
select select "092b3f94-5697-4c94-9891-da161916fdbb"
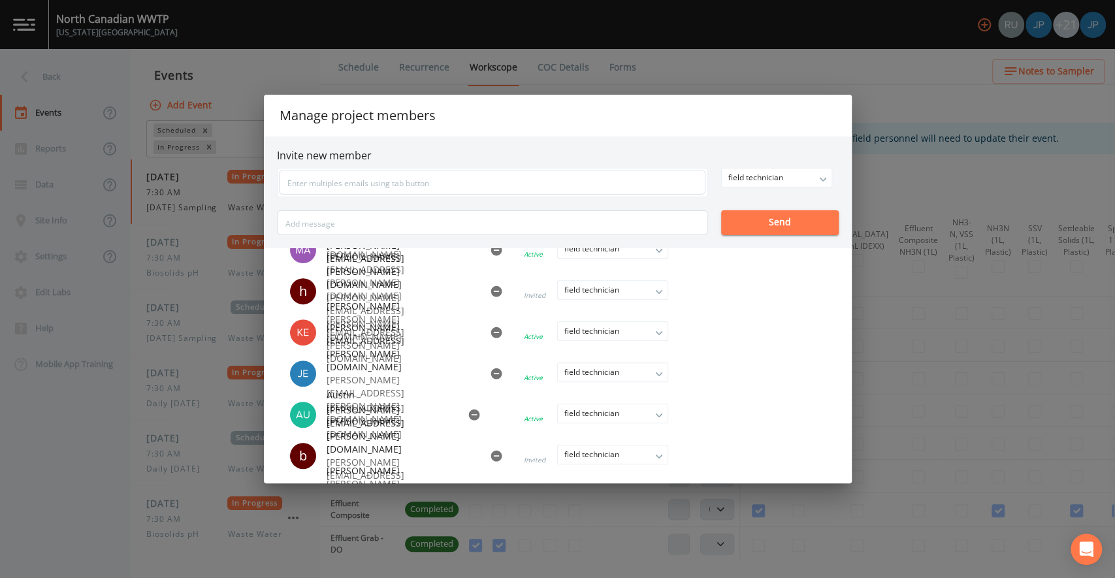
scroll to position [401, 0]
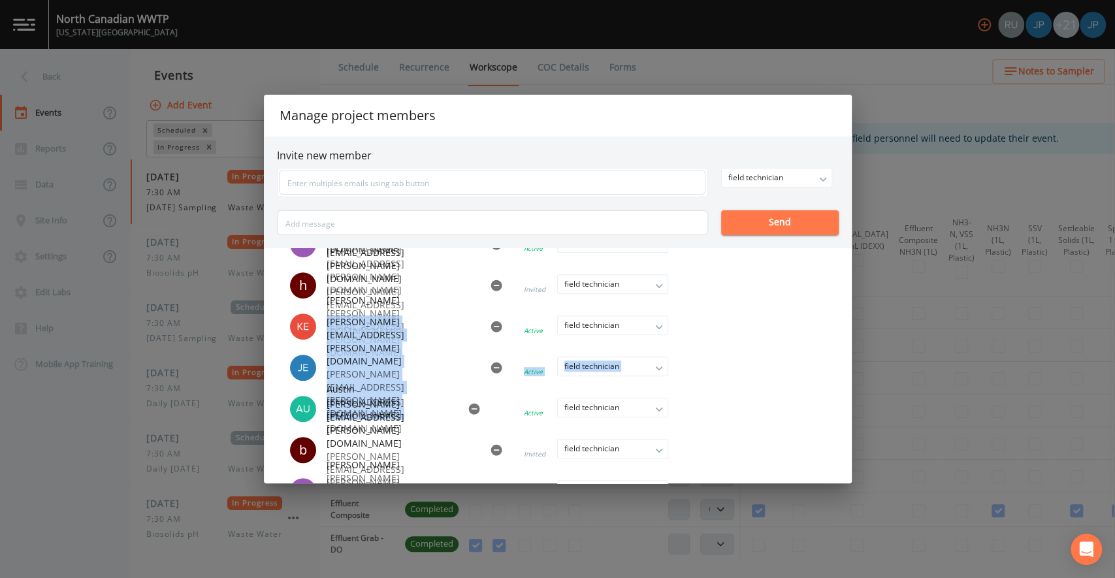
drag, startPoint x: 326, startPoint y: 361, endPoint x: 439, endPoint y: 357, distance: 113.1
click at [439, 357] on li "[PERSON_NAME][EMAIL_ADDRESS][PERSON_NAME][DOMAIN_NAME] [PERSON_NAME][DOMAIN_NAM…" at bounding box center [492, 367] width 430 height 39
click at [378, 364] on span "[PERSON_NAME][EMAIL_ADDRESS][PERSON_NAME][DOMAIN_NAME]" at bounding box center [401, 341] width 148 height 52
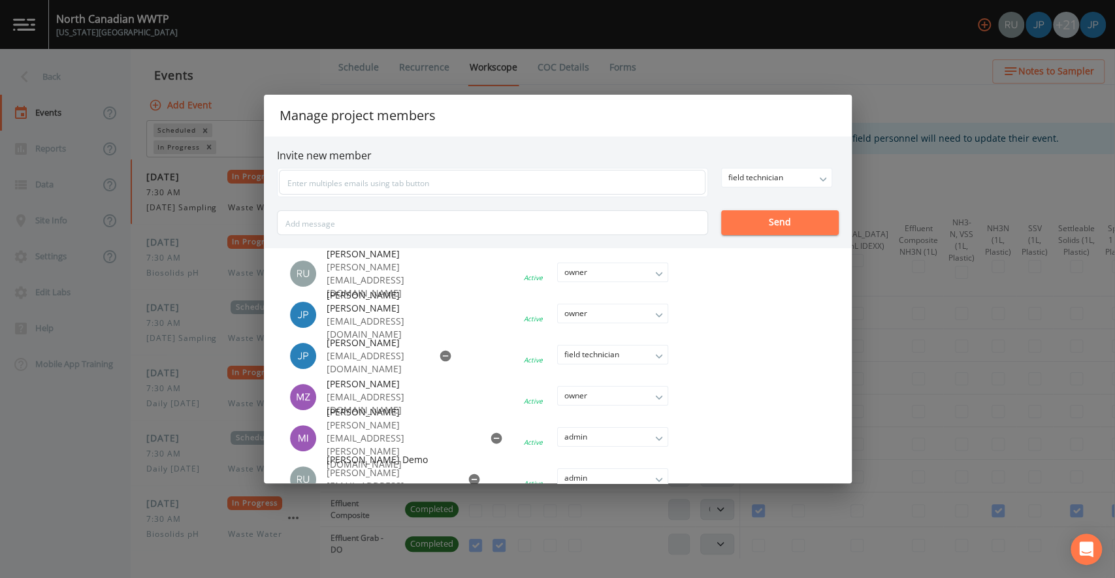
scroll to position [0, 0]
click at [1001, 334] on div "Manage project members Invite new member field technician owner admin field tec…" at bounding box center [557, 289] width 1115 height 578
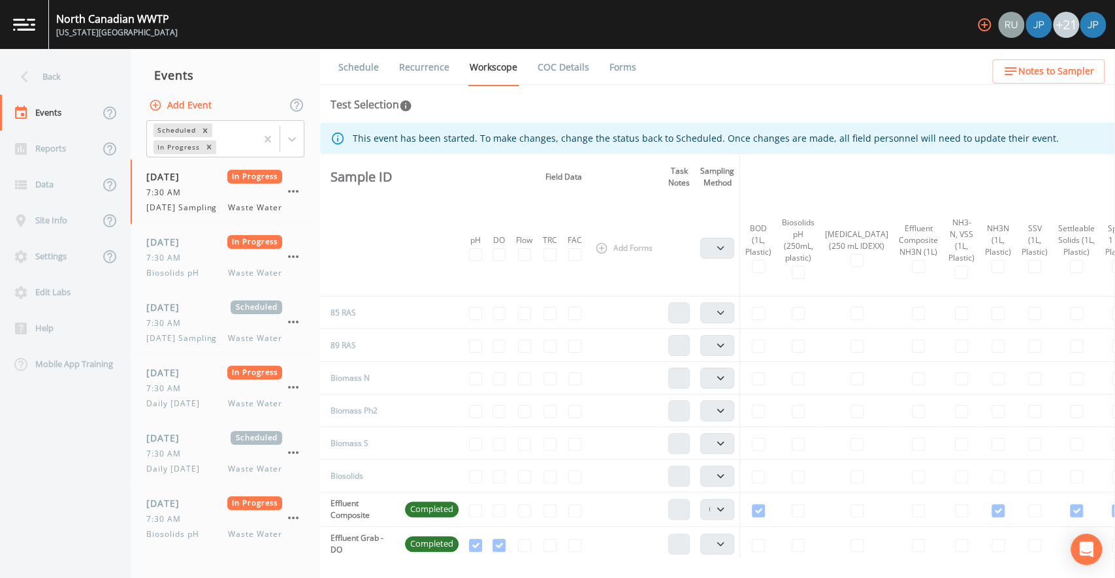
click at [1016, 346] on td at bounding box center [1034, 345] width 37 height 33
click at [72, 86] on div "Back" at bounding box center [59, 77] width 118 height 36
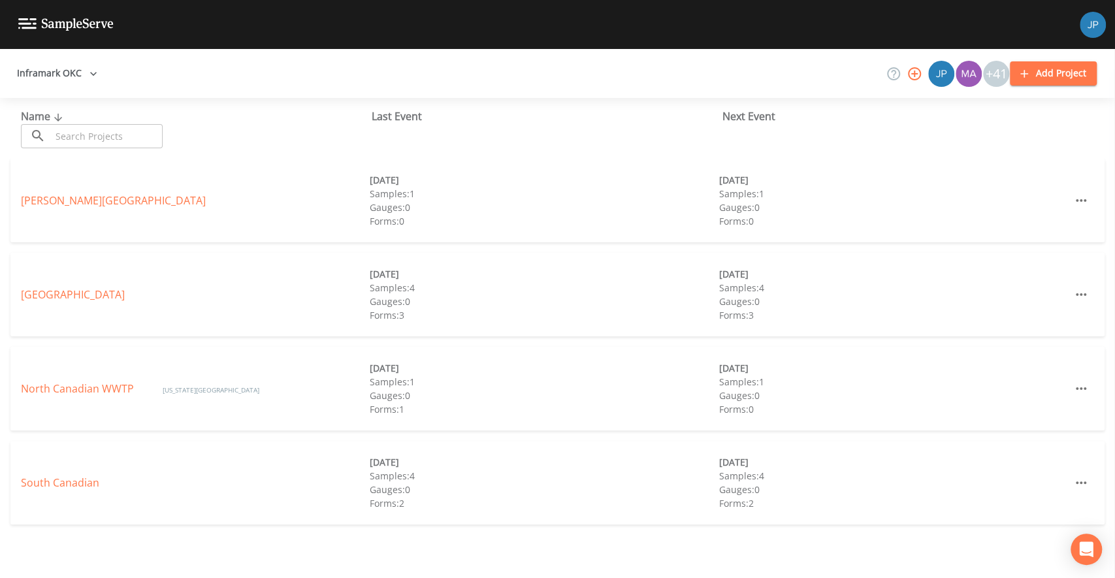
click at [536, 144] on div "Name ​ ​ Last Event Next Event" at bounding box center [557, 128] width 1115 height 61
click at [536, 138] on div "Name ​ ​ Last Event Next Event" at bounding box center [557, 128] width 1115 height 61
click at [540, 139] on div "Name ​ ​ Last Event Next Event" at bounding box center [557, 128] width 1115 height 61
